Goal: Navigation & Orientation: Understand site structure

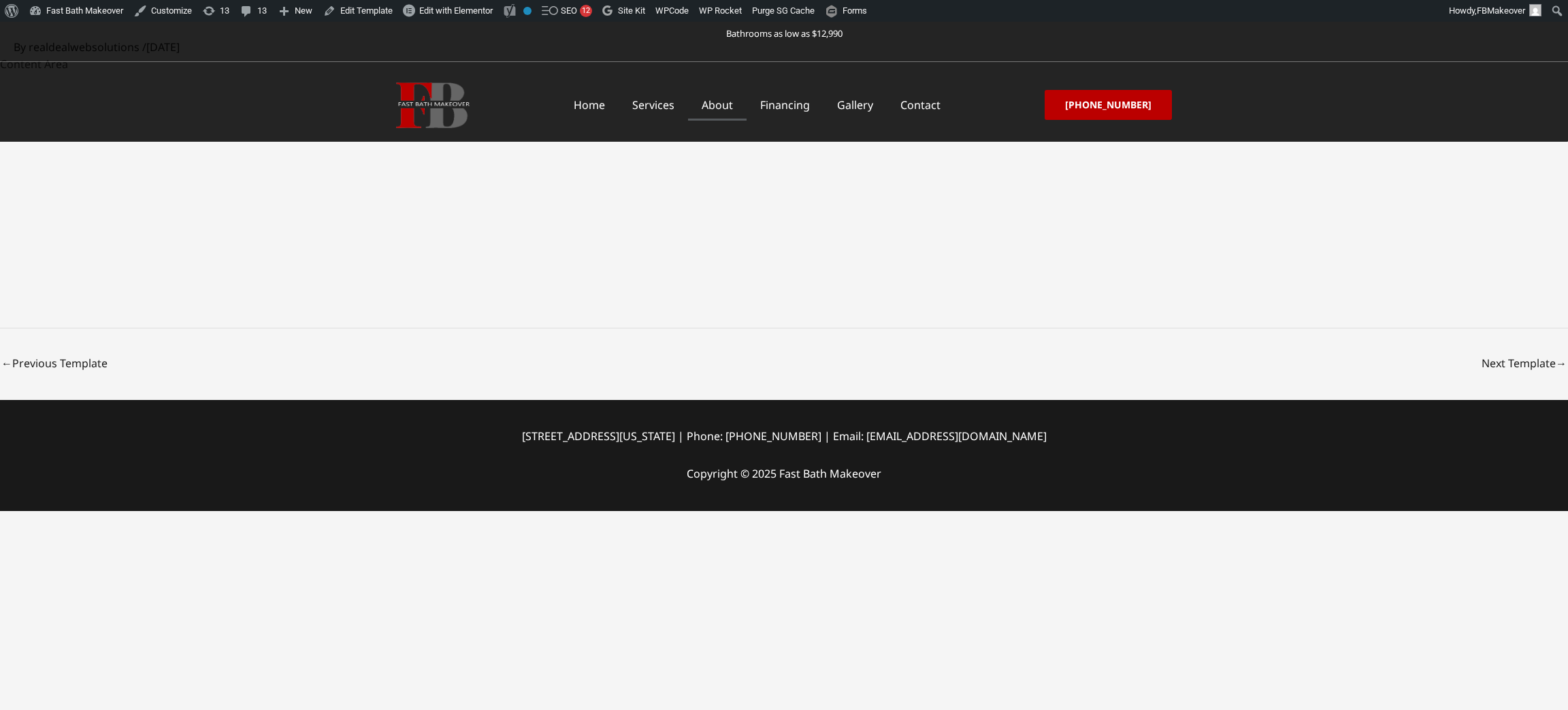
click at [734, 105] on link "About" at bounding box center [717, 104] width 58 height 32
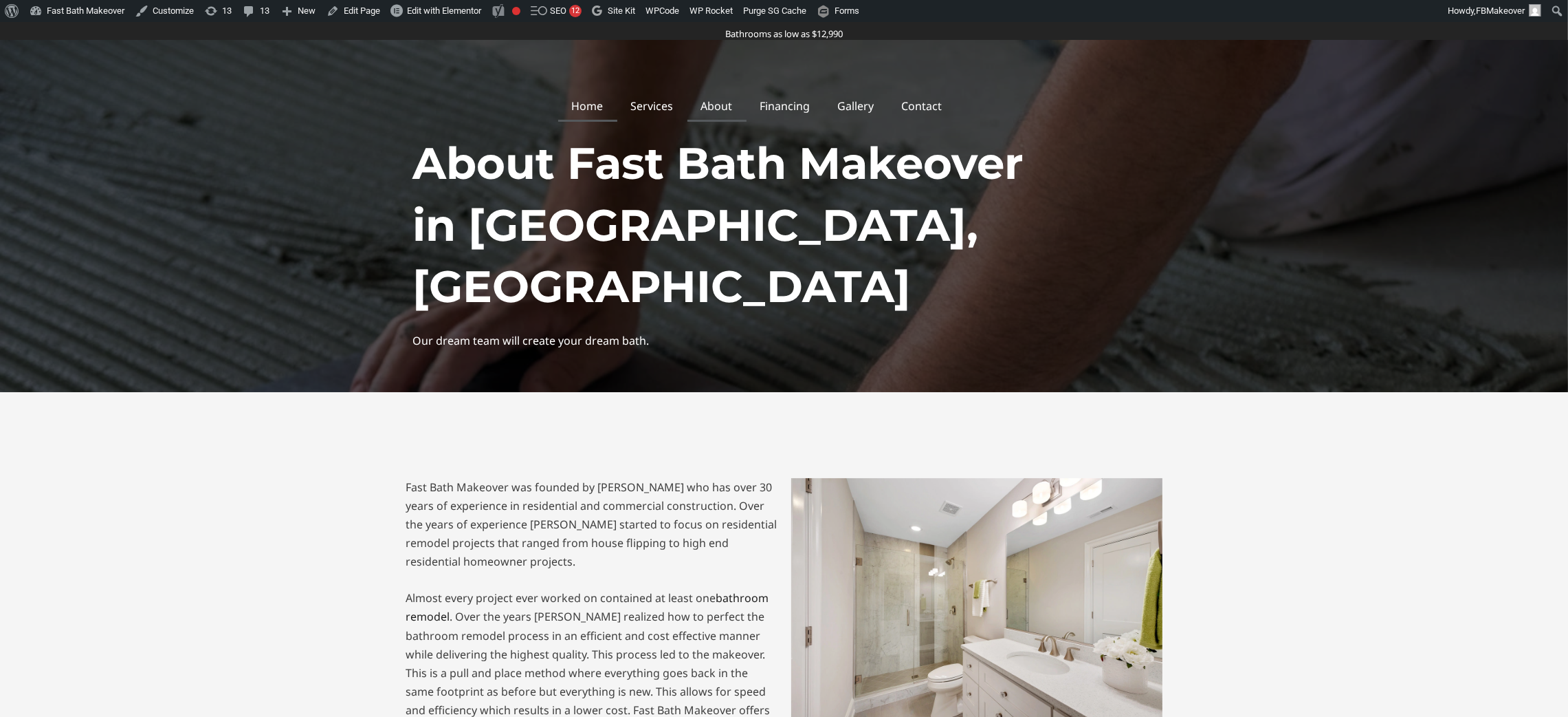
click at [598, 96] on link "Home" at bounding box center [587, 105] width 59 height 32
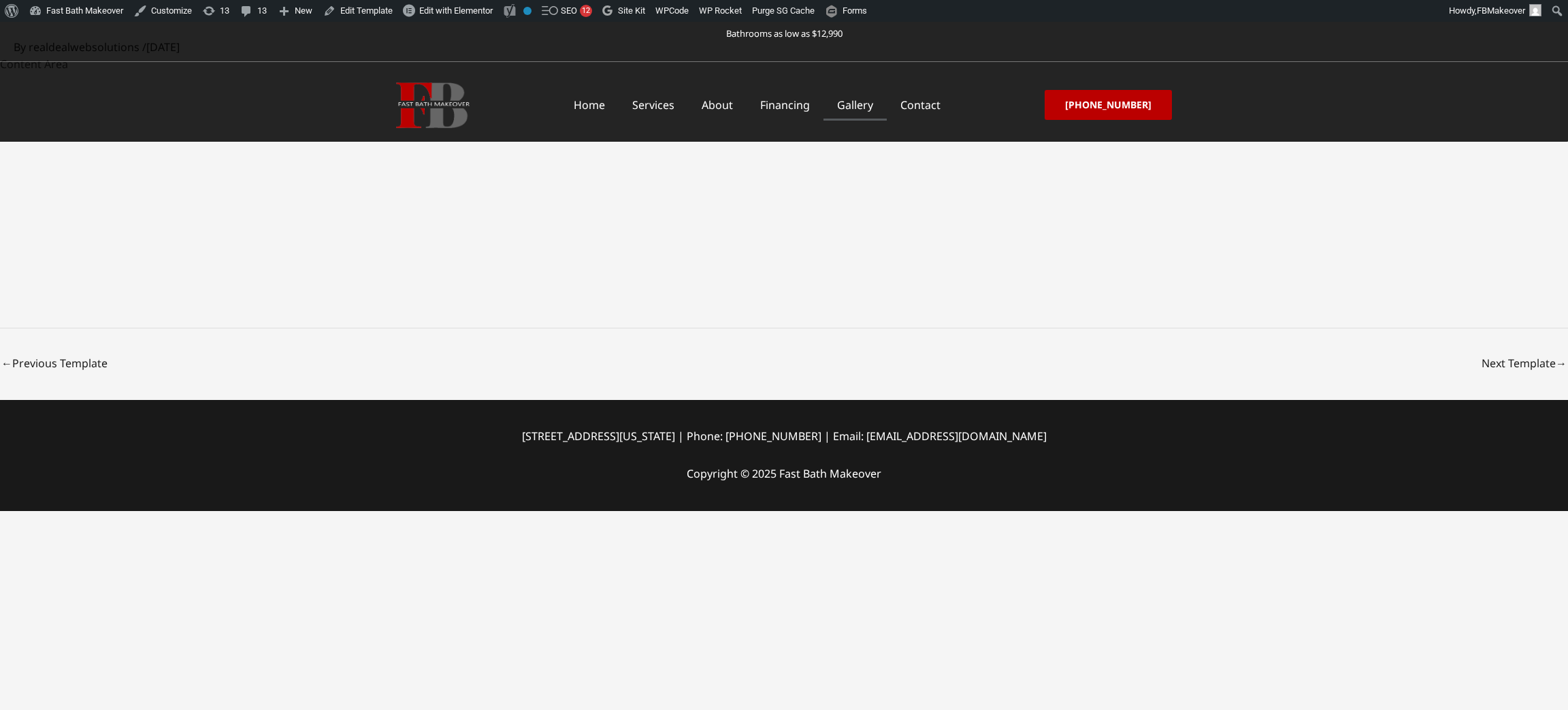
click at [883, 105] on link "Gallery" at bounding box center [855, 104] width 63 height 32
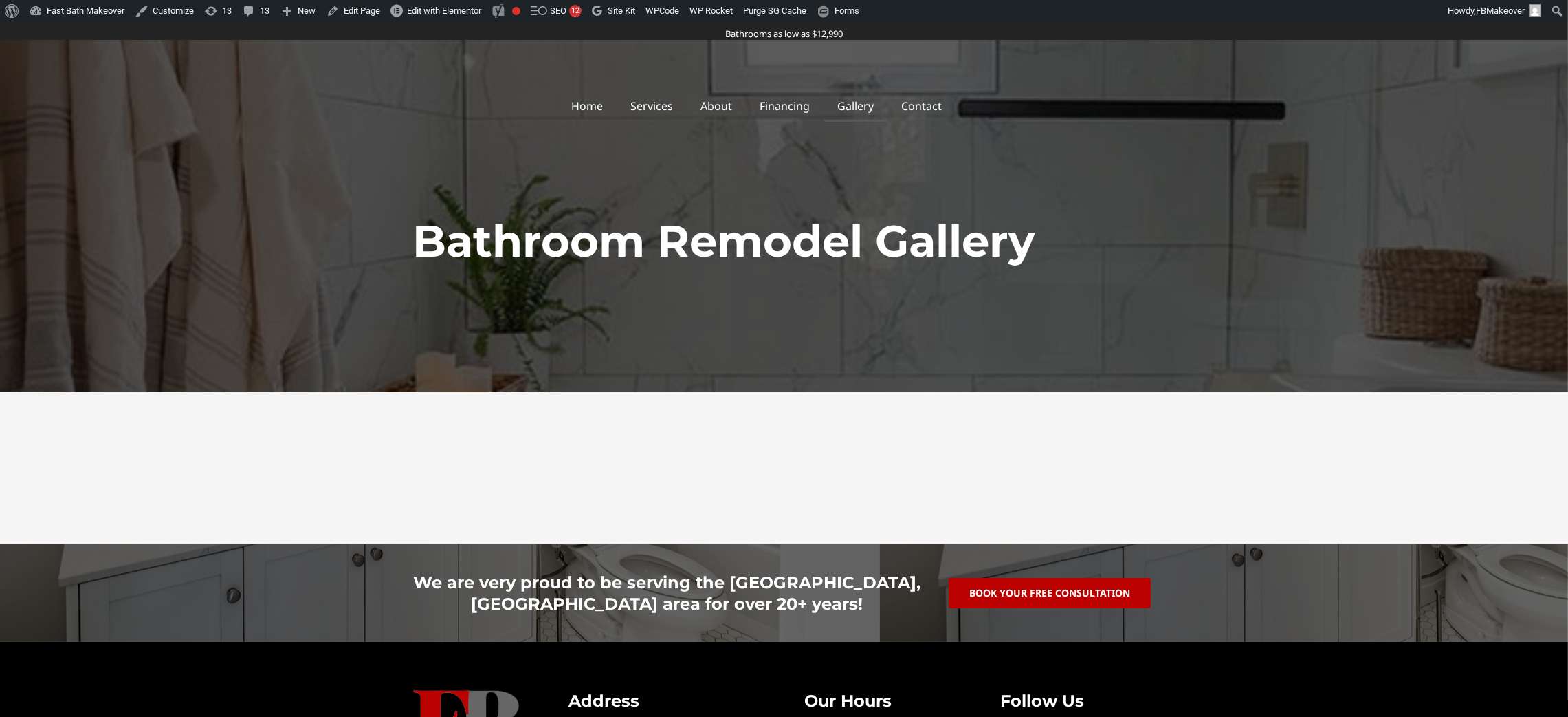
click at [869, 98] on link "Gallery" at bounding box center [857, 105] width 64 height 32
drag, startPoint x: 0, startPoint y: 0, endPoint x: 788, endPoint y: 98, distance: 794.1
click at [788, 98] on link "Financing" at bounding box center [786, 105] width 78 height 32
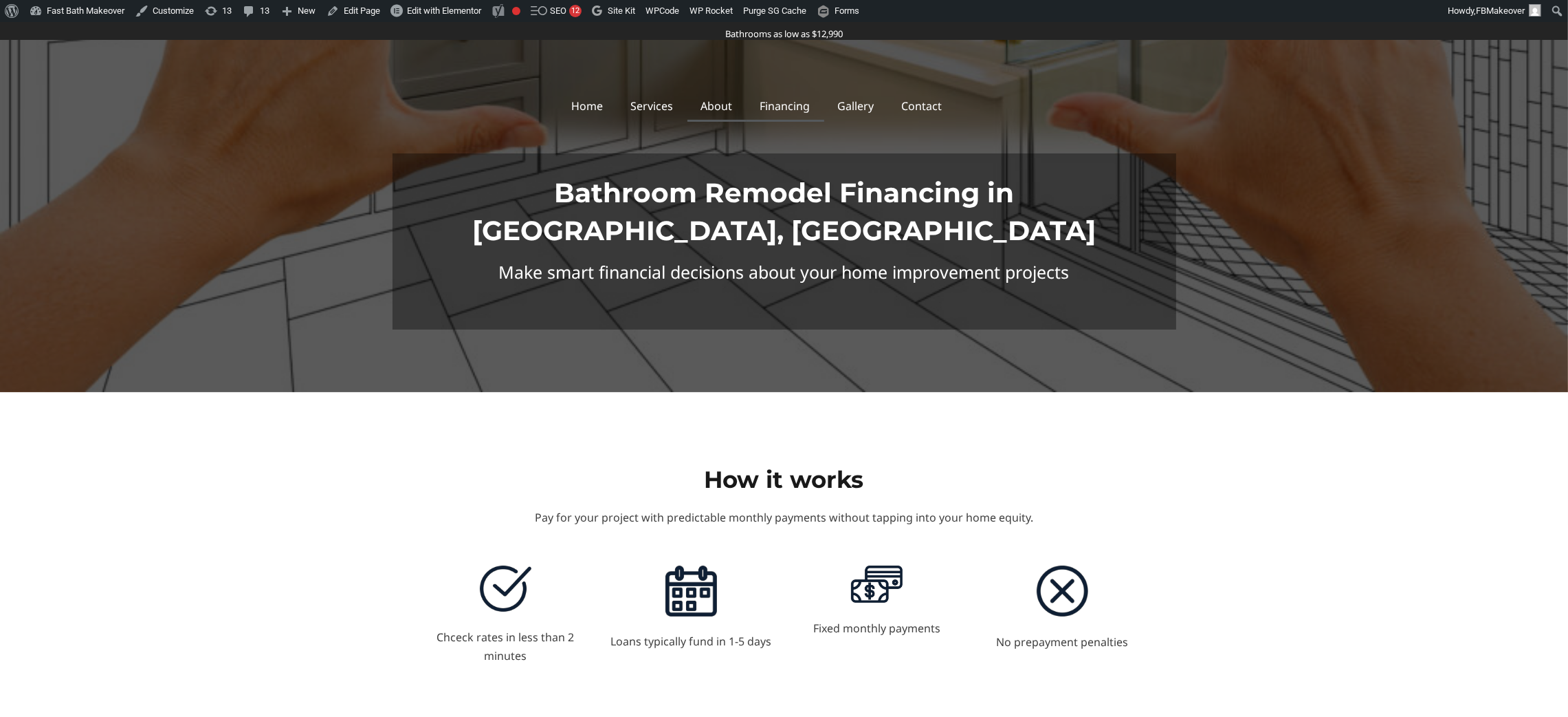
click at [724, 115] on link "About" at bounding box center [717, 105] width 59 height 32
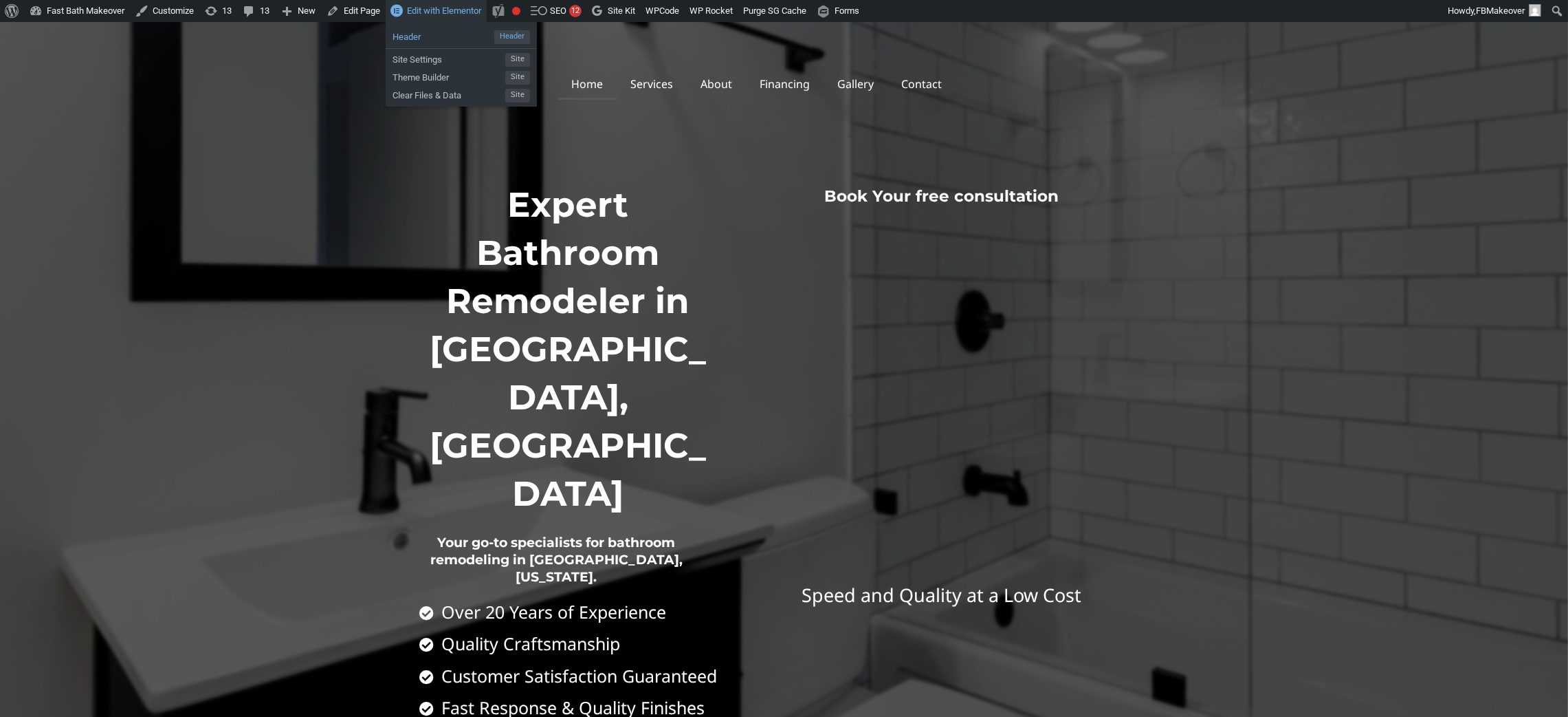
click at [504, 35] on span "Header" at bounding box center [511, 37] width 35 height 14
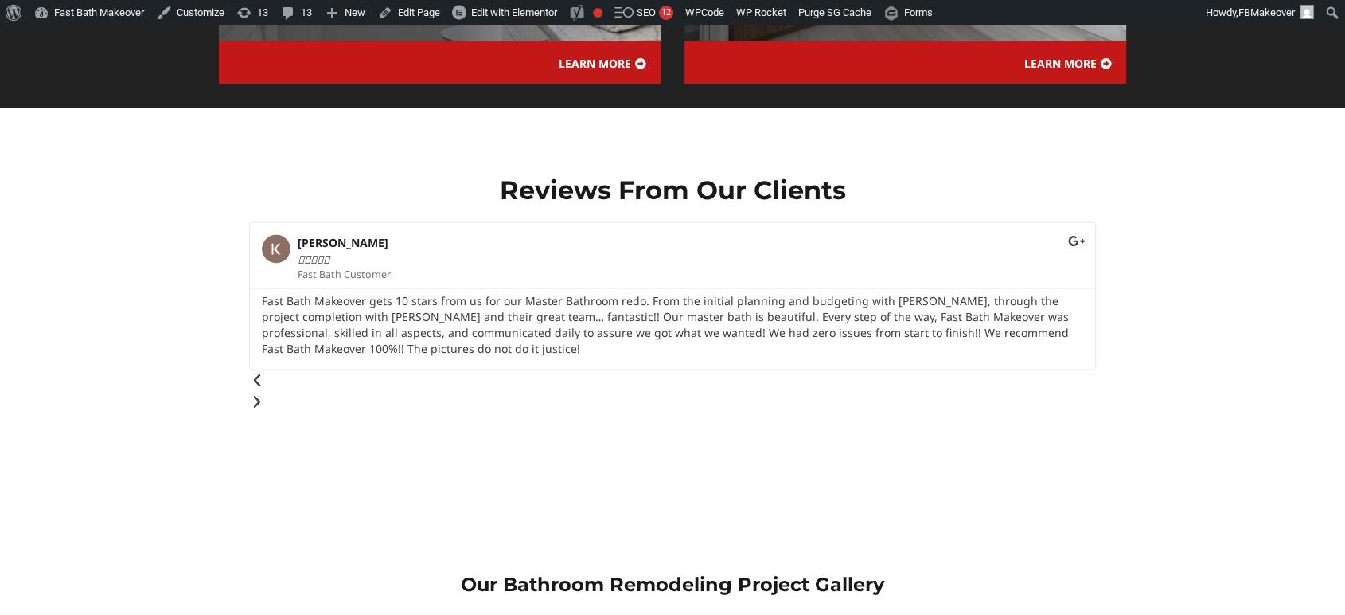
scroll to position [2358, 0]
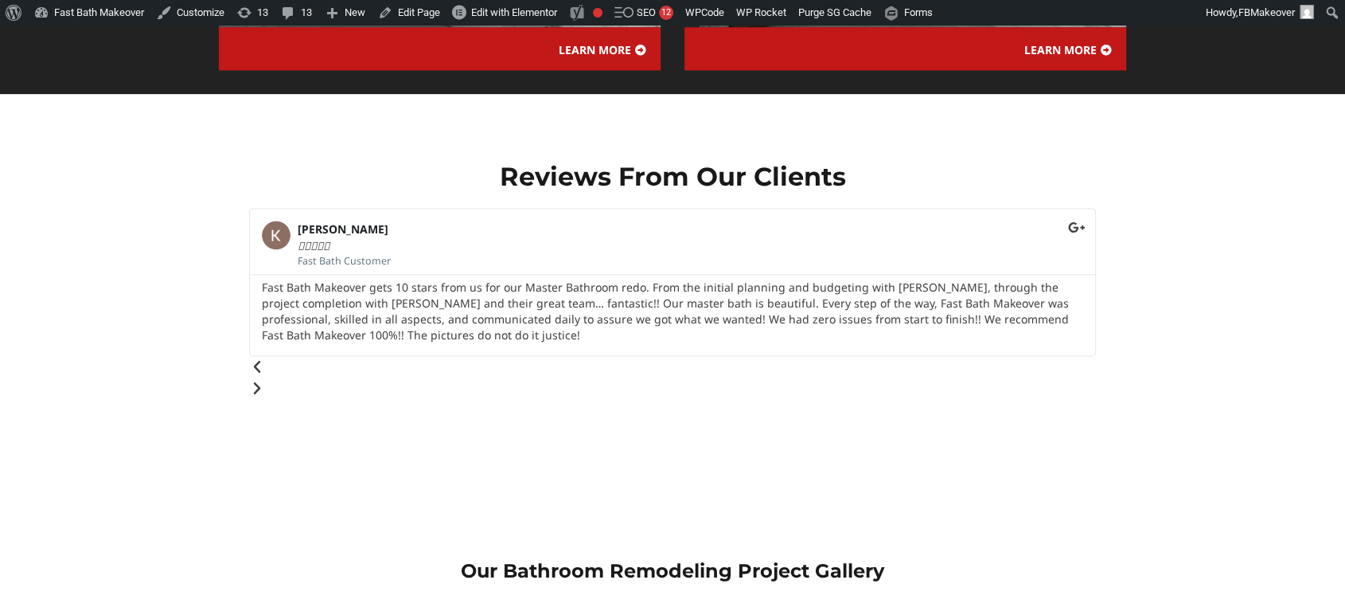
scroll to position [1887, 0]
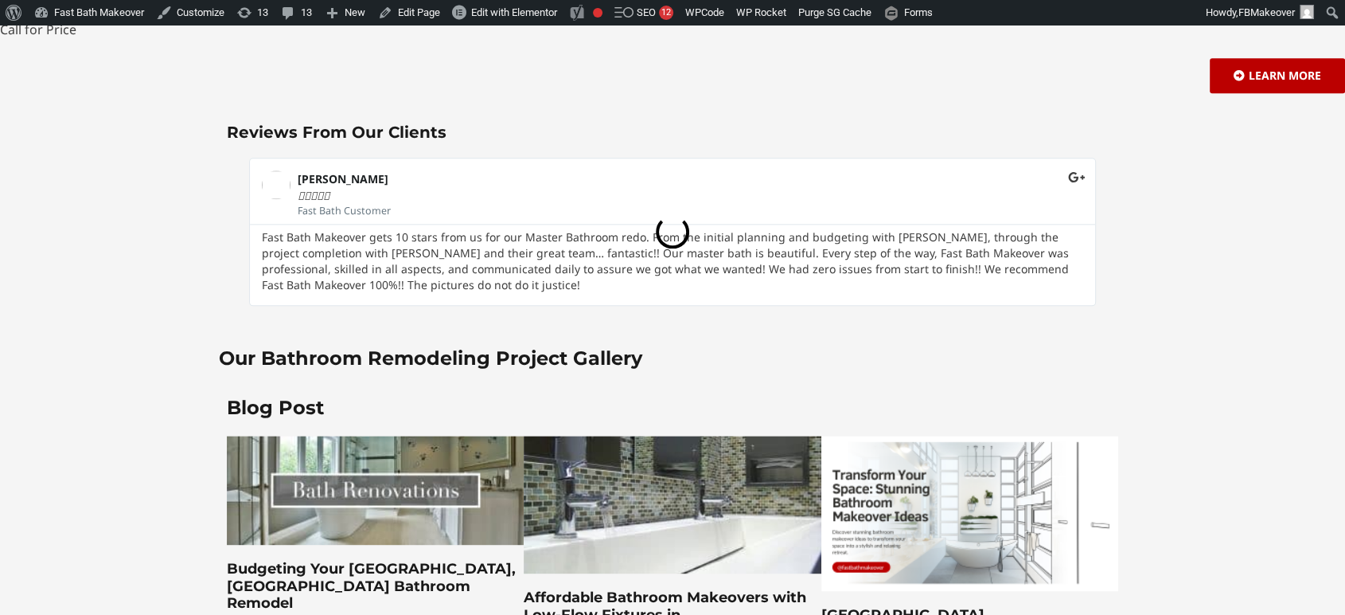
scroll to position [1828, 0]
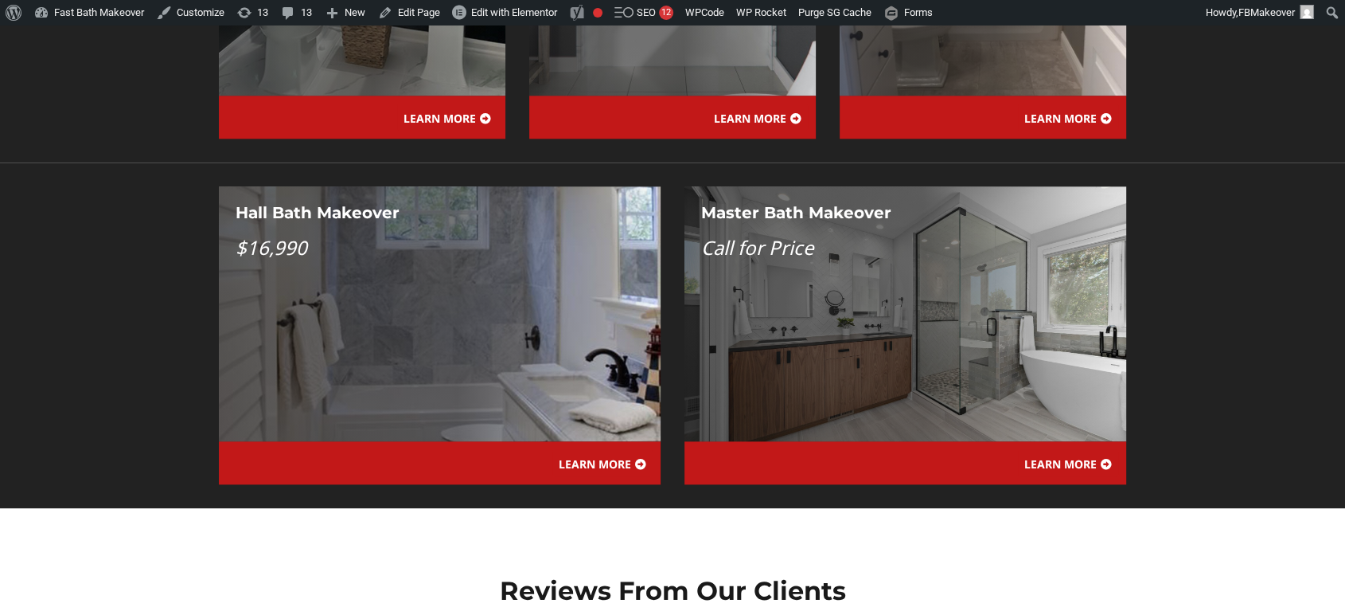
scroll to position [2005, 0]
